Goal: Information Seeking & Learning: Learn about a topic

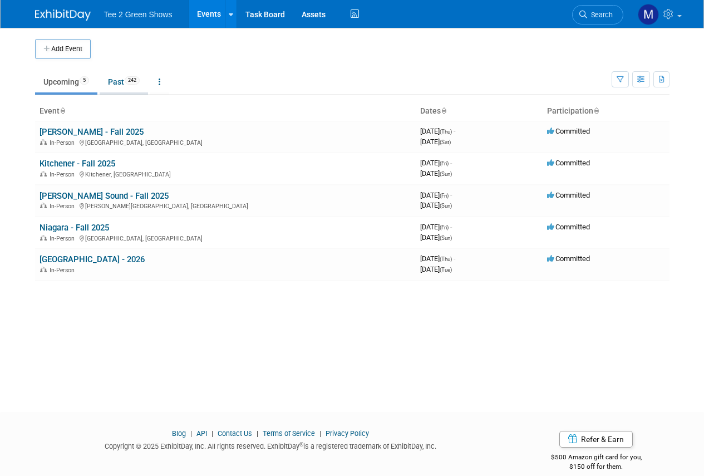
click at [121, 82] on link "Past 242" at bounding box center [124, 81] width 48 height 21
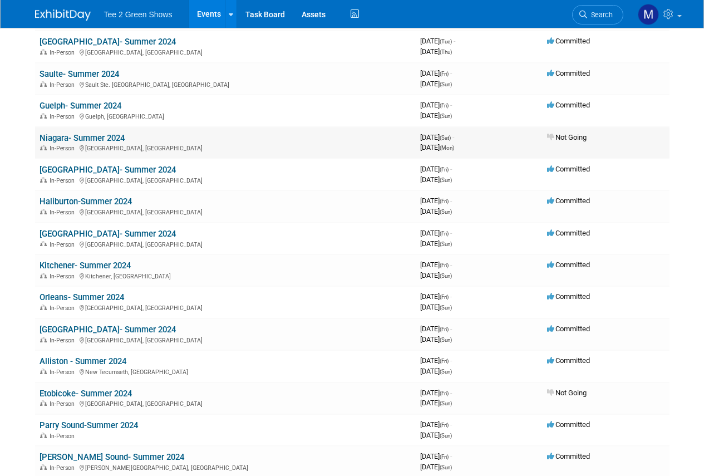
scroll to position [2338, 0]
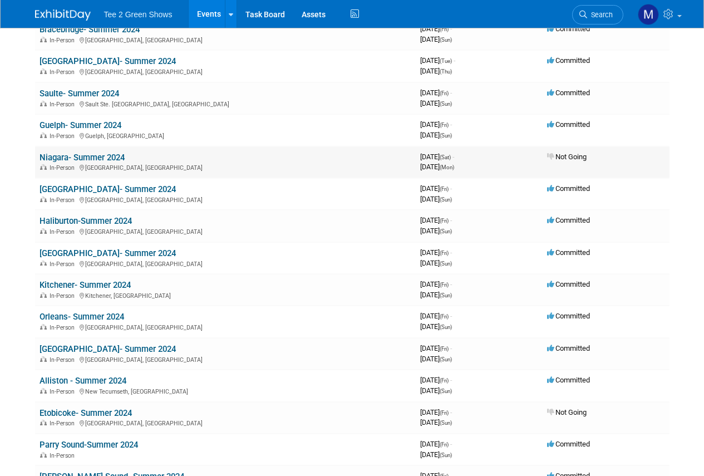
click at [84, 156] on link "Niagara- Summer 2024" at bounding box center [82, 158] width 85 height 10
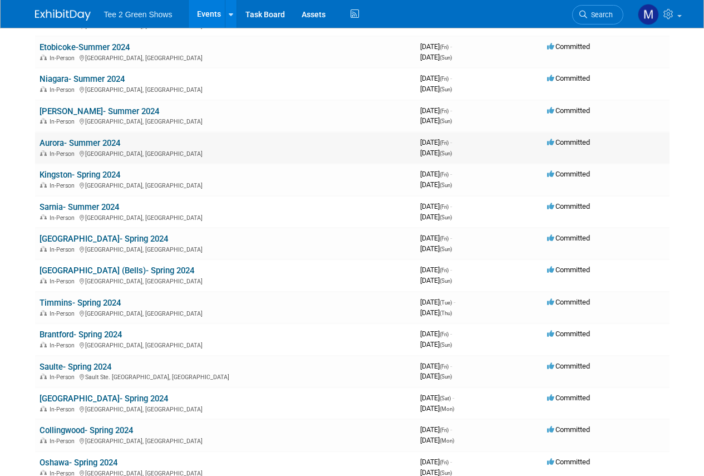
scroll to position [2895, 0]
click at [91, 81] on link "Niagara- Summer 2024" at bounding box center [82, 80] width 85 height 10
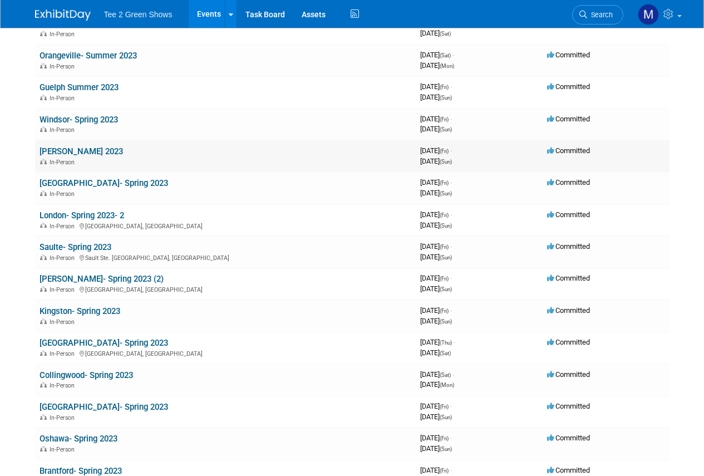
scroll to position [4676, 0]
click at [116, 183] on link "Niagara Falls- Spring 2023" at bounding box center [104, 183] width 129 height 10
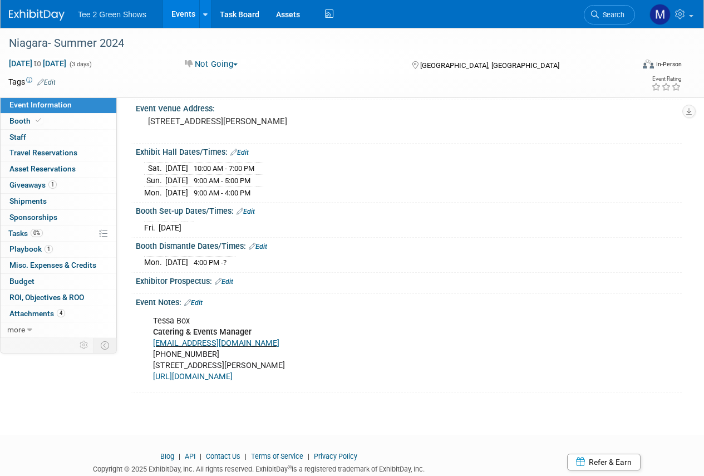
scroll to position [111, 0]
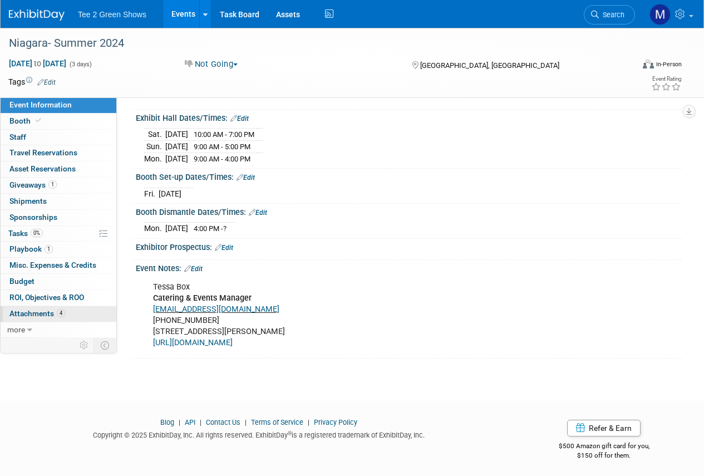
click at [47, 307] on link "4 Attachments 4" at bounding box center [59, 314] width 116 height 16
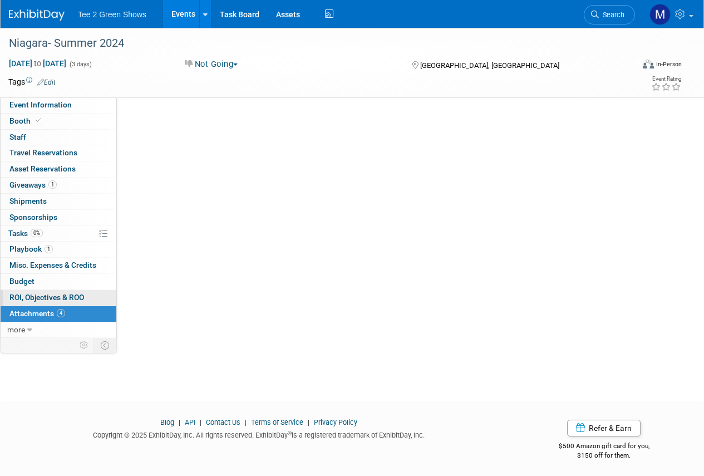
scroll to position [0, 0]
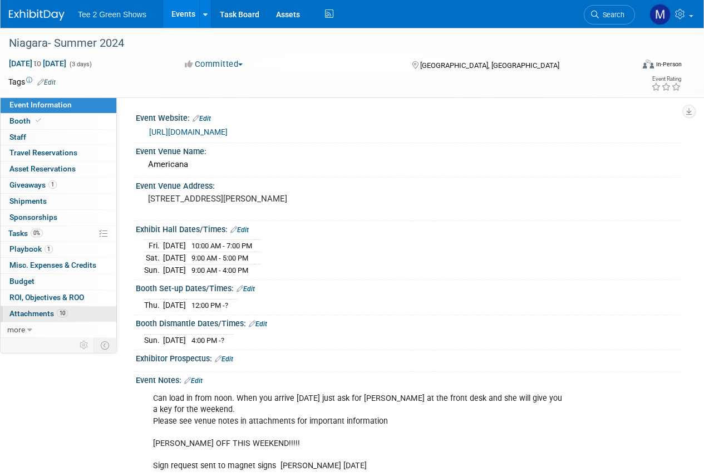
click at [81, 312] on link "10 Attachments 10" at bounding box center [59, 314] width 116 height 16
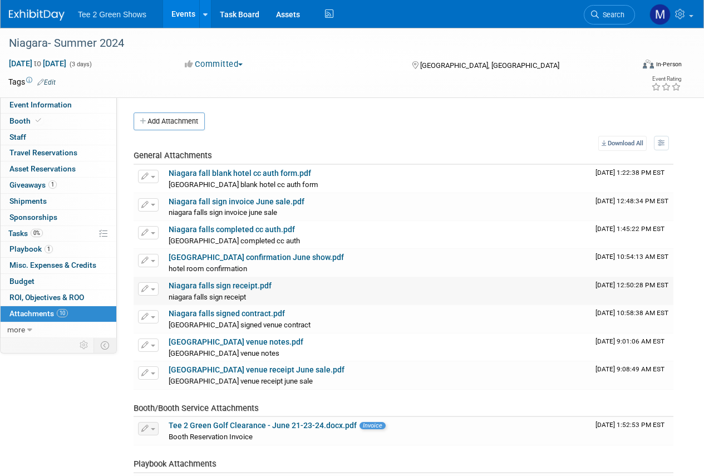
click at [233, 286] on link "Niagara falls sign receipt.pdf" at bounding box center [220, 285] width 103 height 9
click at [31, 100] on link "Event Information" at bounding box center [59, 105] width 116 height 16
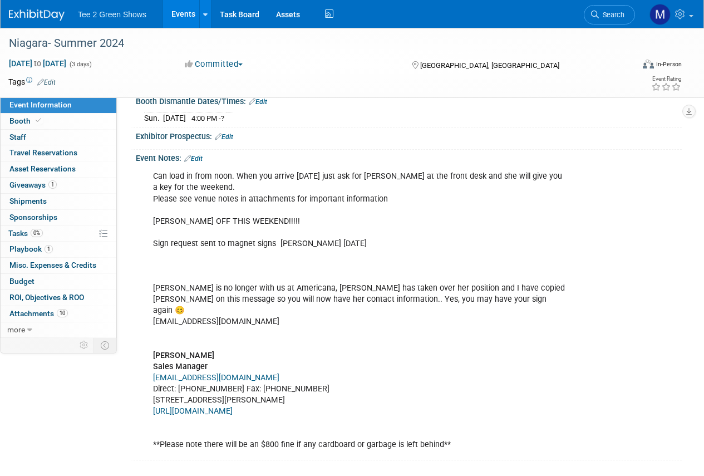
scroll to position [203, 0]
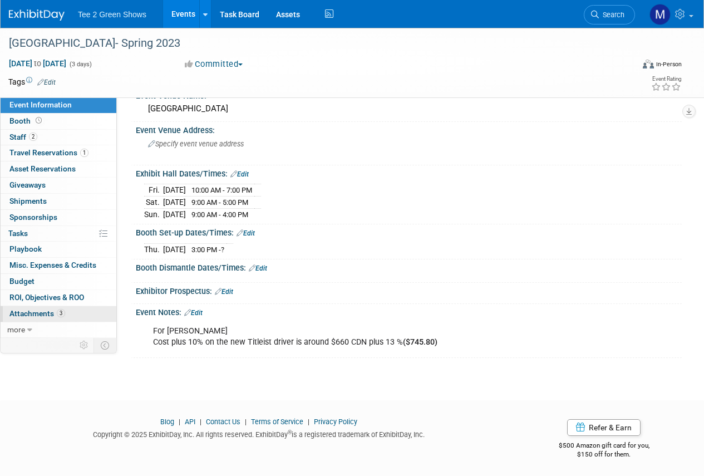
click at [72, 310] on link "3 Attachments 3" at bounding box center [59, 314] width 116 height 16
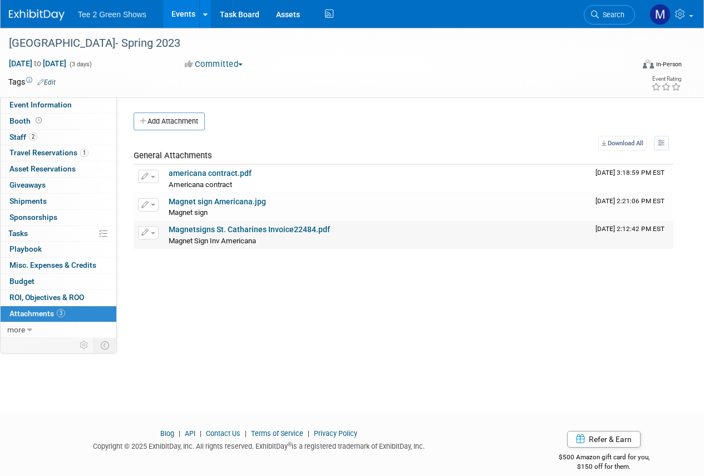
click at [230, 228] on link "Magnetsigns St. Catharines Invoice22484.pdf" at bounding box center [249, 229] width 161 height 9
click at [225, 200] on link "Magnet sign Americana.jpg" at bounding box center [217, 201] width 97 height 9
click at [223, 204] on link "Magnet sign Americana.jpg" at bounding box center [217, 201] width 97 height 9
click at [151, 204] on span "button" at bounding box center [153, 205] width 4 height 2
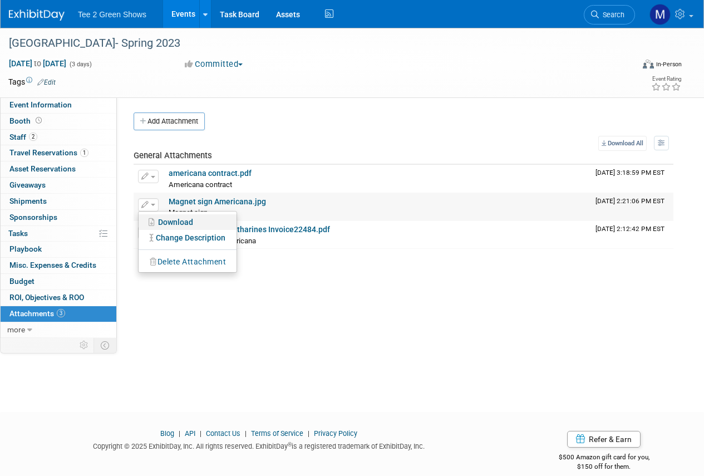
click at [161, 220] on link "Download" at bounding box center [188, 222] width 98 height 16
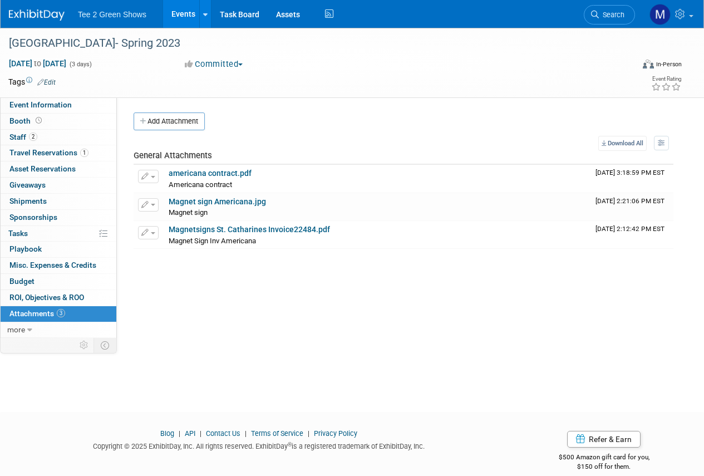
click at [35, 8] on link at bounding box center [43, 9] width 69 height 9
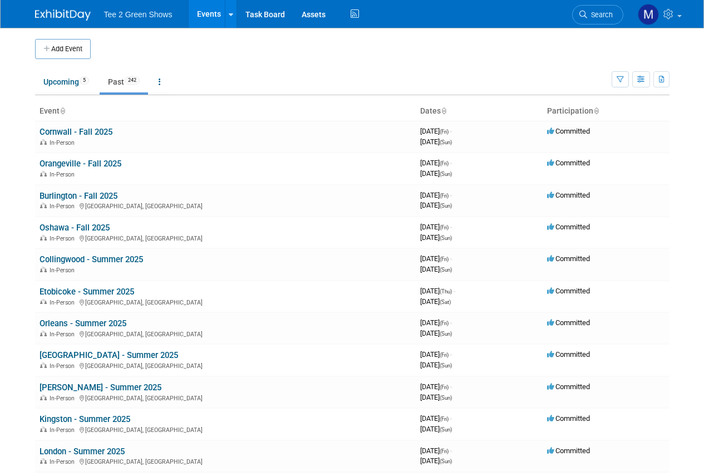
click at [61, 82] on link "Upcoming 5" at bounding box center [66, 81] width 62 height 21
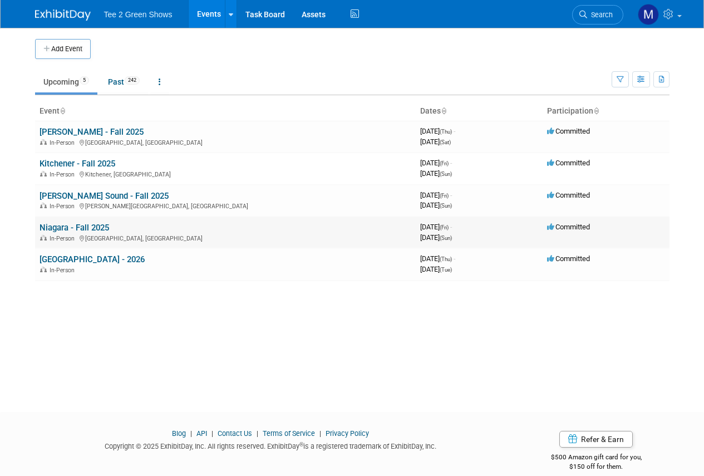
click at [76, 225] on link "Niagara - Fall 2025" at bounding box center [75, 228] width 70 height 10
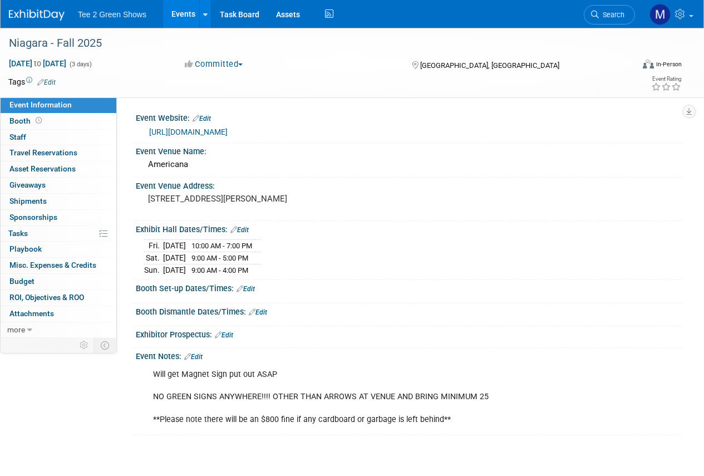
click at [202, 353] on link "Edit" at bounding box center [193, 357] width 18 height 8
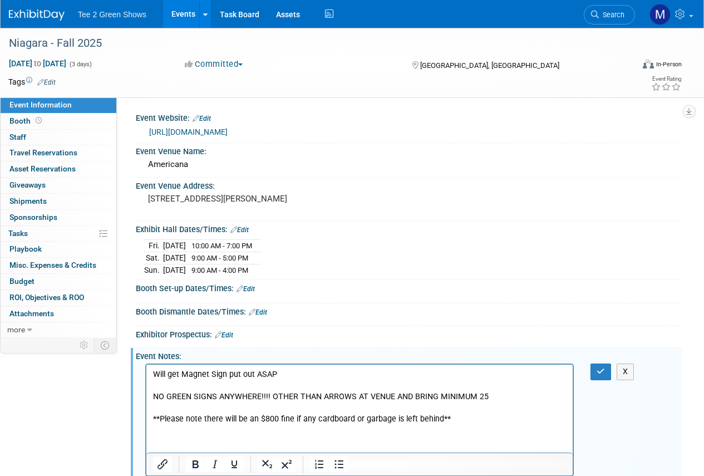
click at [281, 376] on p "Will get Magnet Sign put out ASAP NO GREEN SIGNS ANYWHERE!!!! OTHER THAN ARROWS…" at bounding box center [360, 397] width 414 height 56
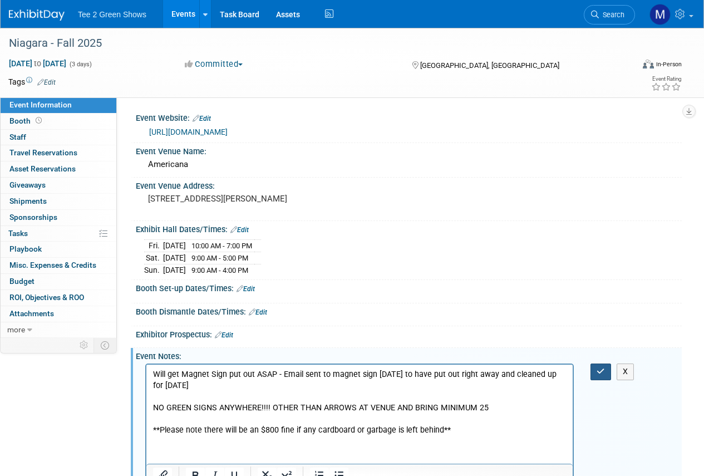
click at [600, 370] on icon "button" at bounding box center [601, 371] width 8 height 8
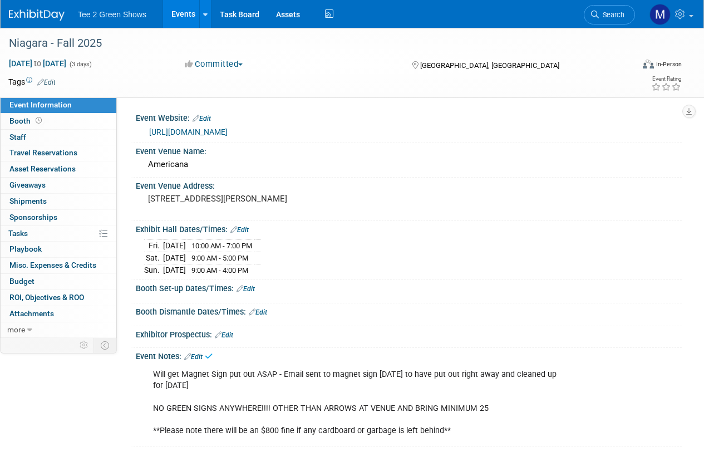
click at [24, 13] on img at bounding box center [37, 14] width 56 height 11
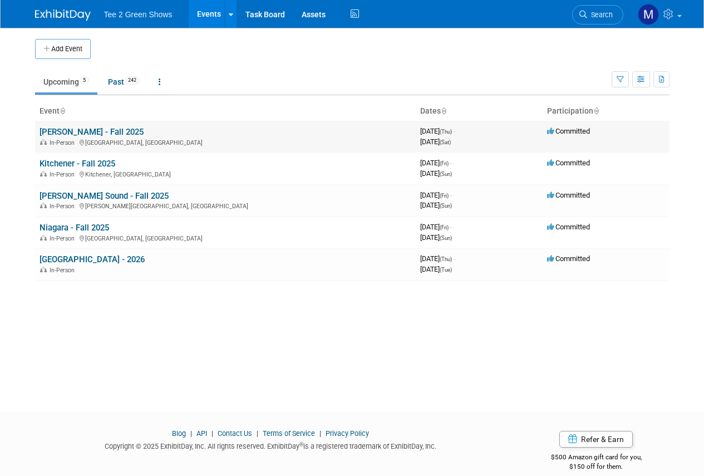
click at [87, 127] on link "[PERSON_NAME] - Fall 2025" at bounding box center [92, 132] width 104 height 10
